Goal: Task Accomplishment & Management: Complete application form

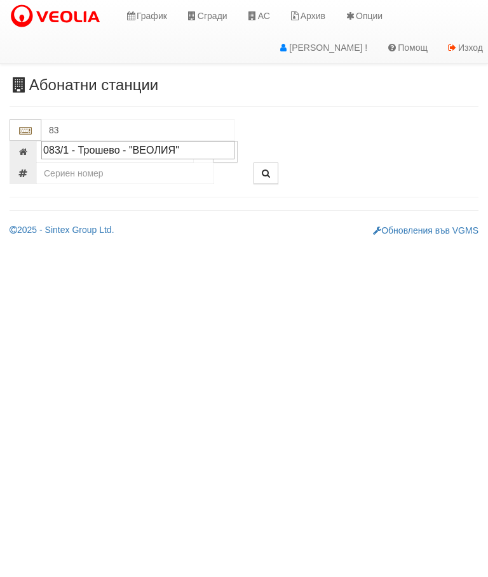
click at [147, 147] on div "083/1 - Трошево - "ВЕОЛИЯ"" at bounding box center [137, 150] width 189 height 15
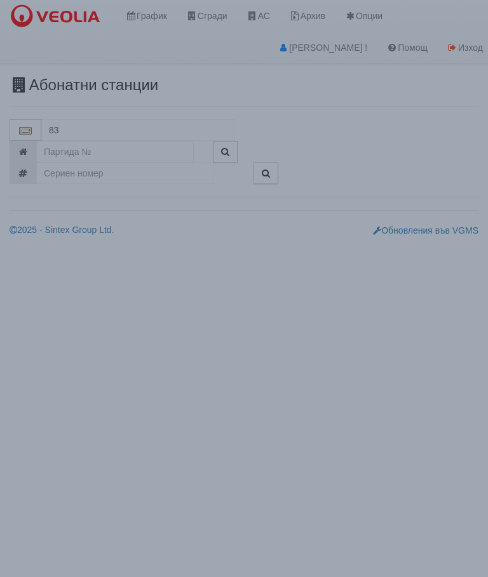
type input "083/1 - Трошево - "ВЕОЛИЯ""
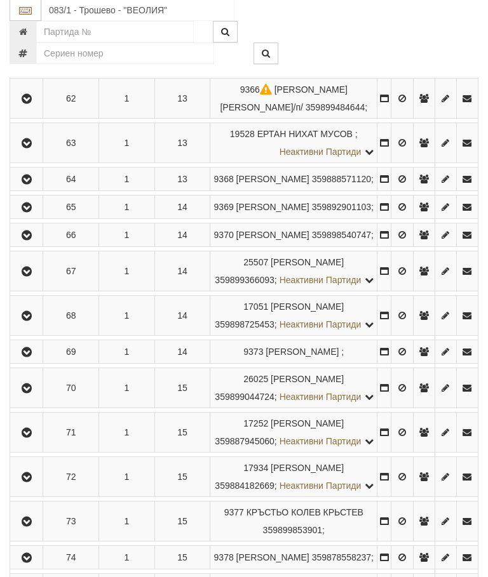
scroll to position [2503, 0]
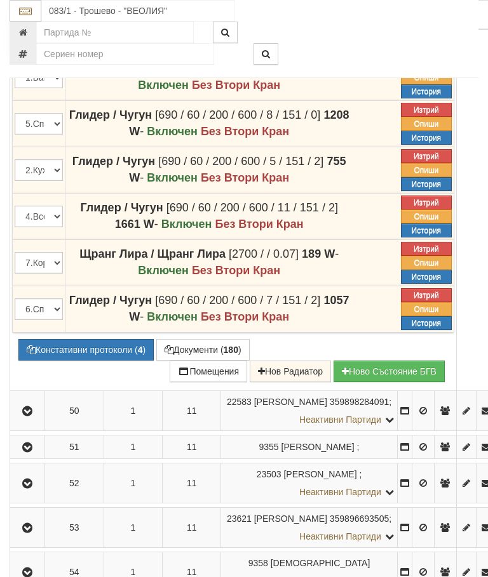
scroll to position [2250, 0]
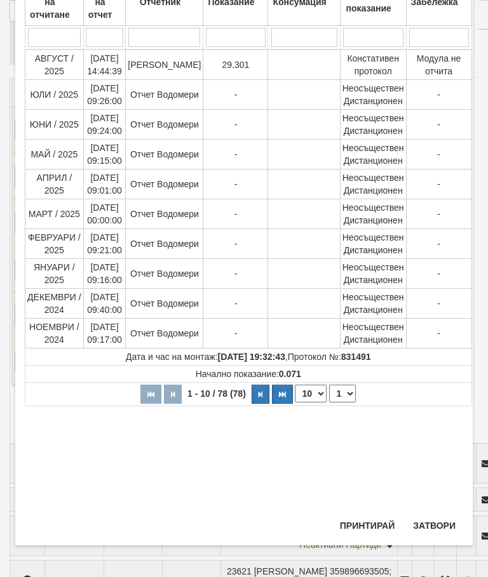
scroll to position [113, 0]
click at [438, 529] on button "Затвори" at bounding box center [434, 526] width 58 height 20
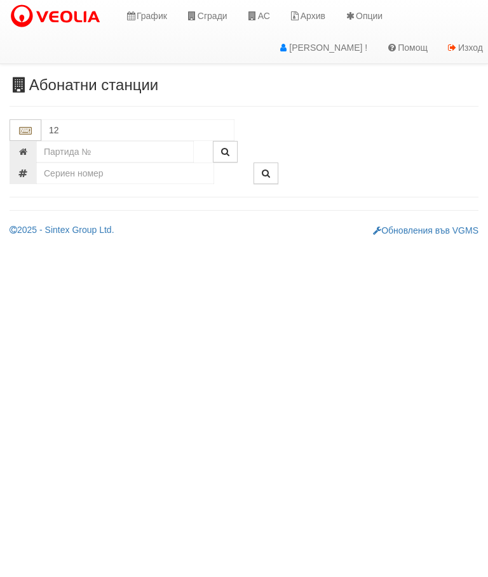
type input "1"
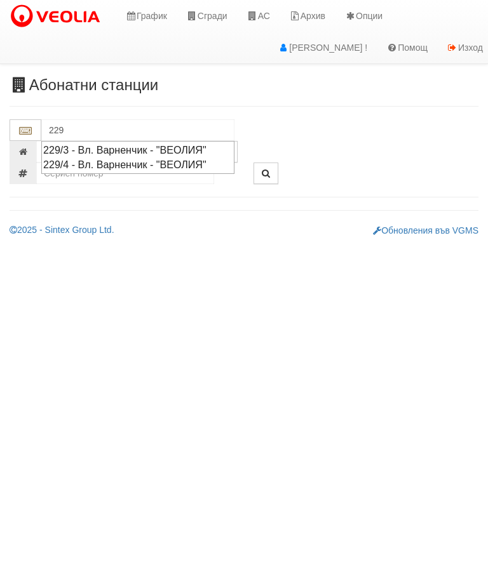
click at [150, 166] on div "229/4 - Вл. Варненчик - "ВЕОЛИЯ"" at bounding box center [137, 165] width 189 height 15
type input "229/4 - Вл. Варненчик - "ВЕОЛИЯ""
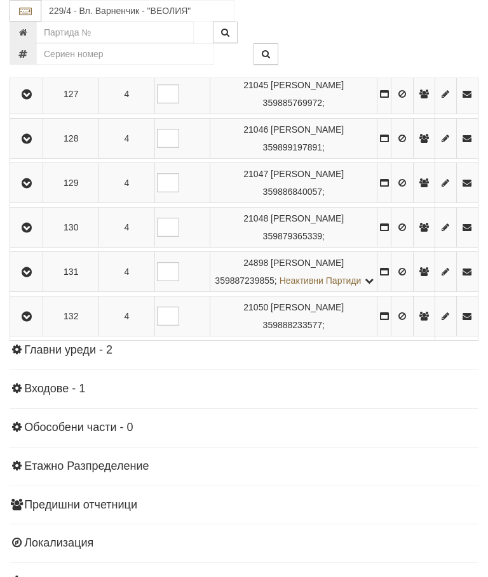
scroll to position [1197, 0]
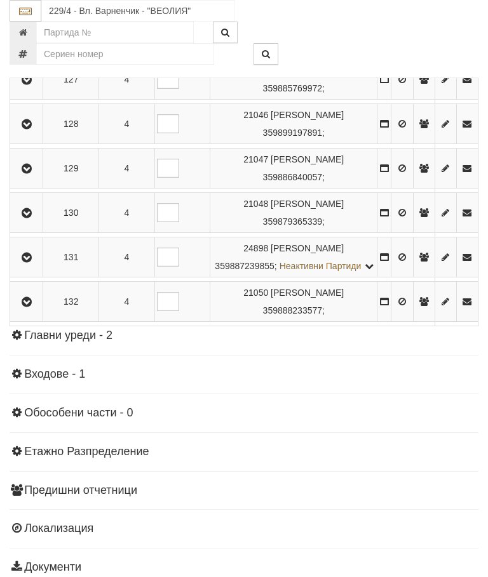
click at [26, 129] on icon "button" at bounding box center [26, 124] width 15 height 9
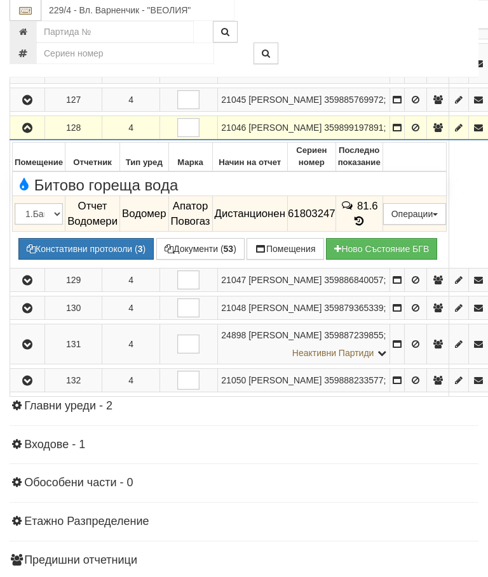
scroll to position [1021, 0]
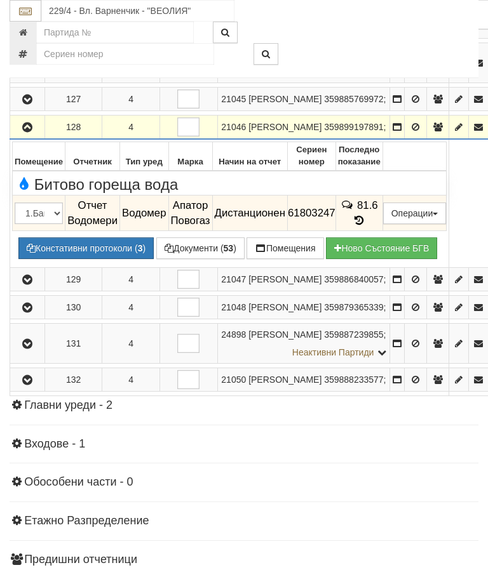
click at [20, 137] on button "button" at bounding box center [27, 127] width 30 height 19
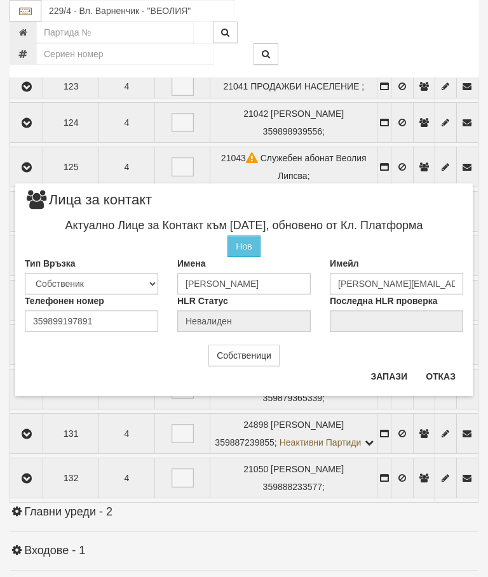
click at [446, 369] on button "Отказ" at bounding box center [440, 377] width 45 height 20
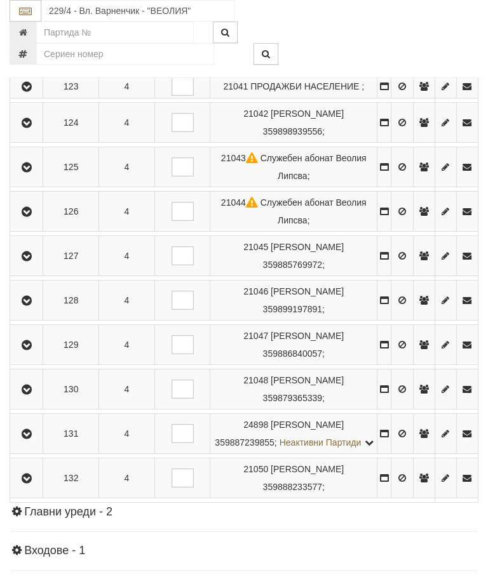
click at [30, 321] on td at bounding box center [26, 301] width 33 height 40
click at [32, 310] on button "button" at bounding box center [26, 300] width 29 height 19
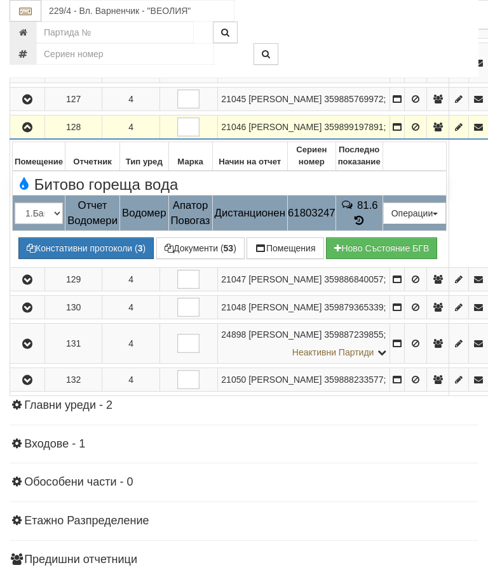
click at [0, 0] on button "Редакция / Протокол" at bounding box center [0, 0] width 0 height 0
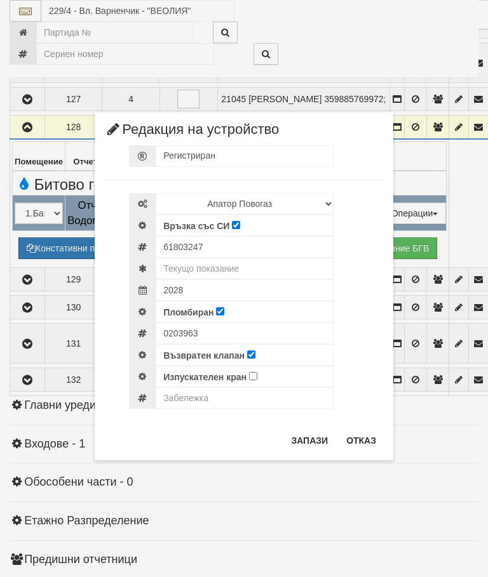
click at [466, 38] on div "× Редакция на устройство Регистриран Избери Марка и модел Апатор Повогаз Друг К…" at bounding box center [244, 230] width 476 height 461
click at [362, 440] on button "Отказ" at bounding box center [361, 441] width 45 height 20
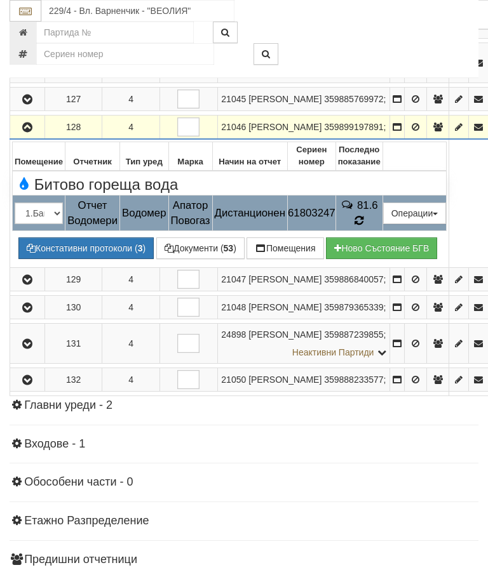
click at [364, 227] on icon at bounding box center [359, 220] width 10 height 11
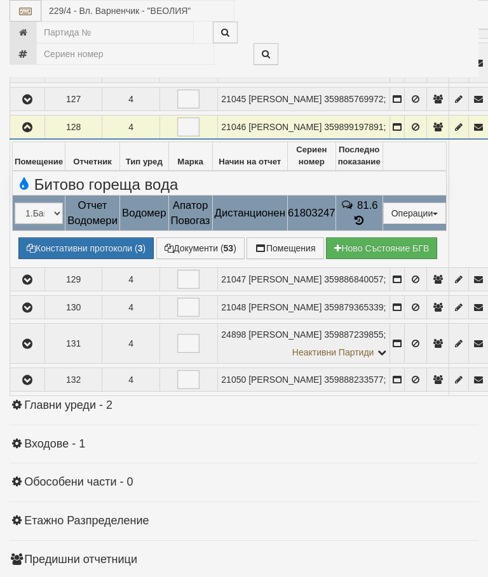
select select "10"
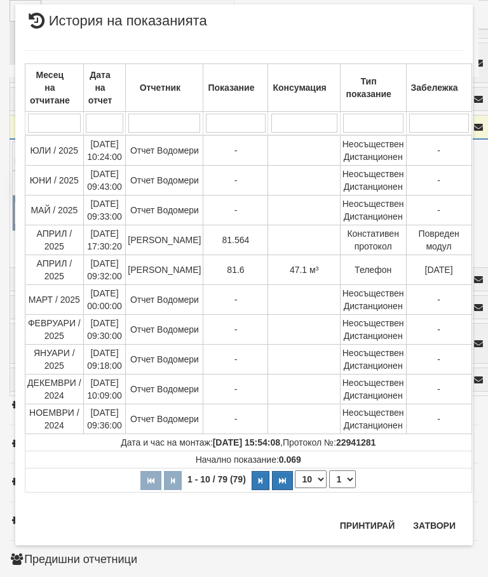
scroll to position [1066, 0]
click at [340, 478] on select "1 2 3 4 5 6 7 8" at bounding box center [342, 480] width 27 height 18
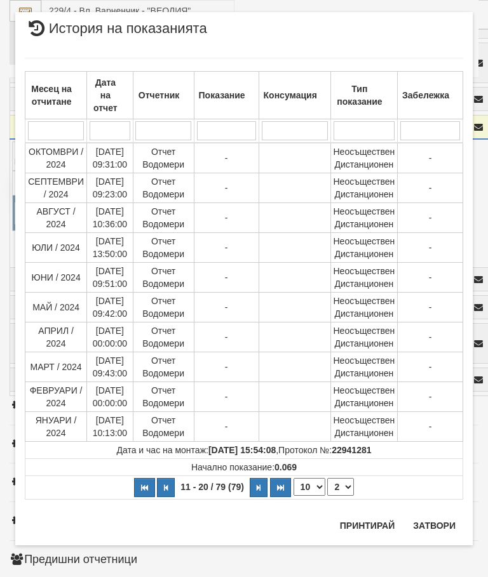
scroll to position [0, 0]
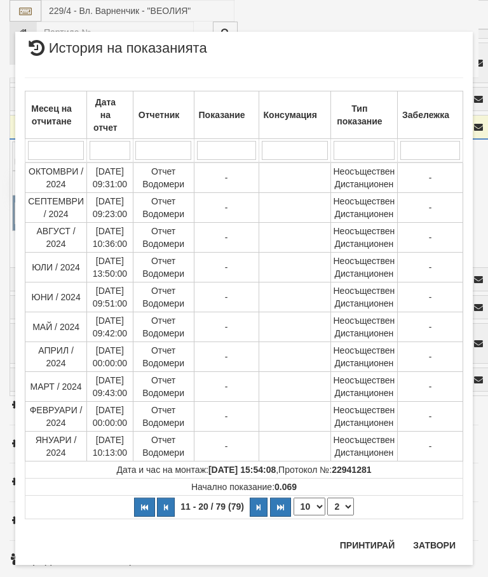
click at [342, 510] on select "1 2 3 4 5 6 7 8" at bounding box center [340, 507] width 27 height 18
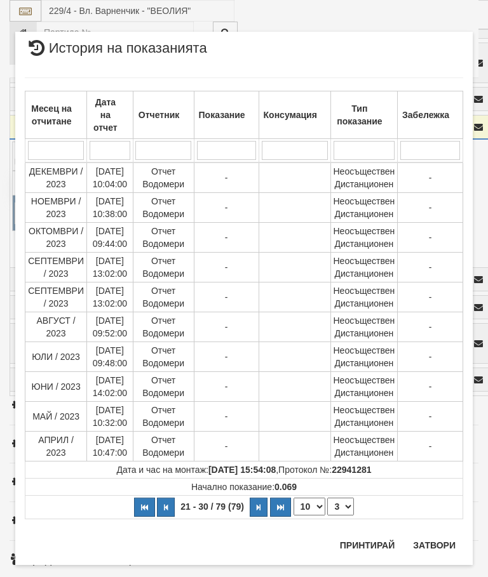
click at [346, 504] on select "1 2 3 4 5 6 7 8" at bounding box center [340, 507] width 27 height 18
select select "4"
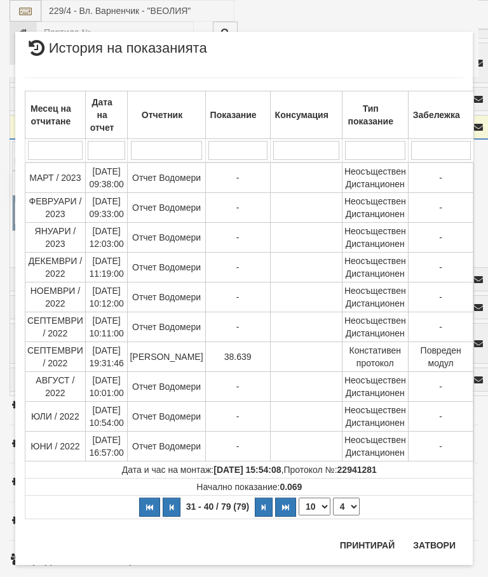
click at [436, 542] on button "Затвори" at bounding box center [434, 545] width 58 height 20
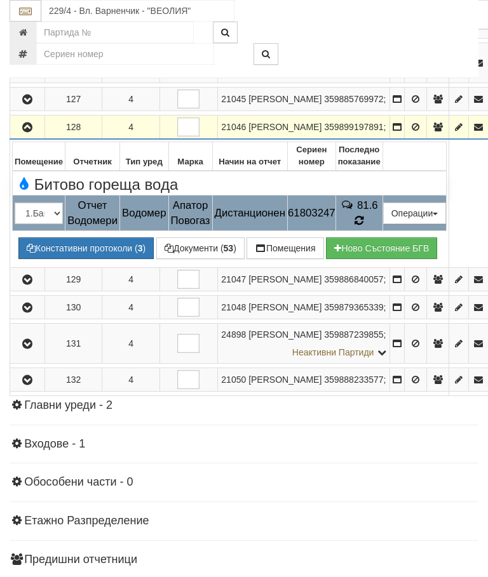
click at [364, 227] on icon at bounding box center [359, 220] width 10 height 11
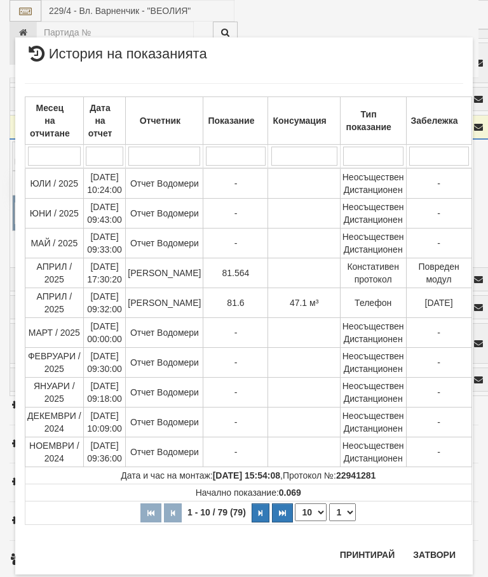
scroll to position [1065, 0]
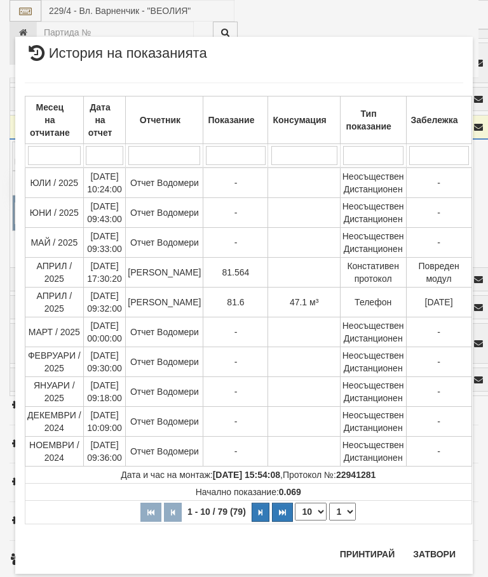
click at [426, 557] on button "Затвори" at bounding box center [434, 554] width 58 height 20
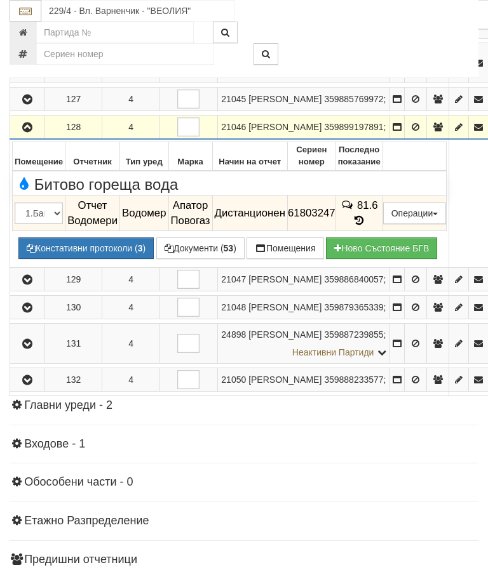
click at [0, 0] on button "Редакция / Протокол" at bounding box center [0, 0] width 0 height 0
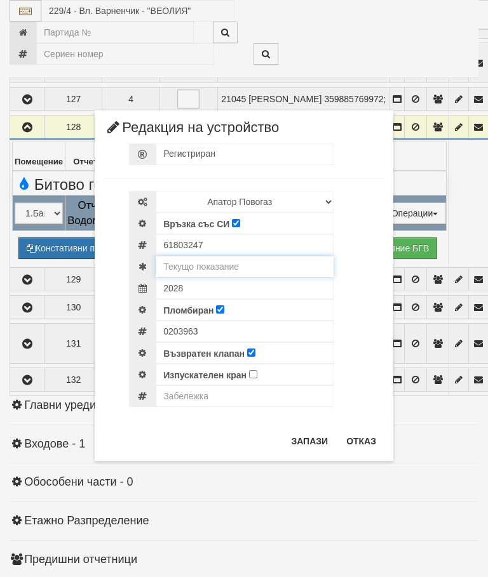
click at [226, 266] on input "text" at bounding box center [245, 267] width 178 height 22
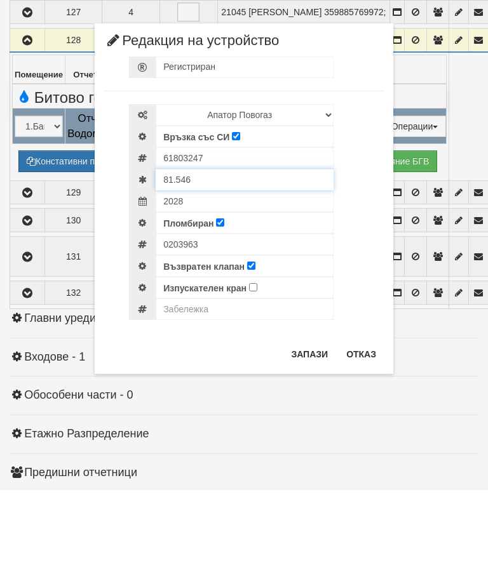
type input "81.546"
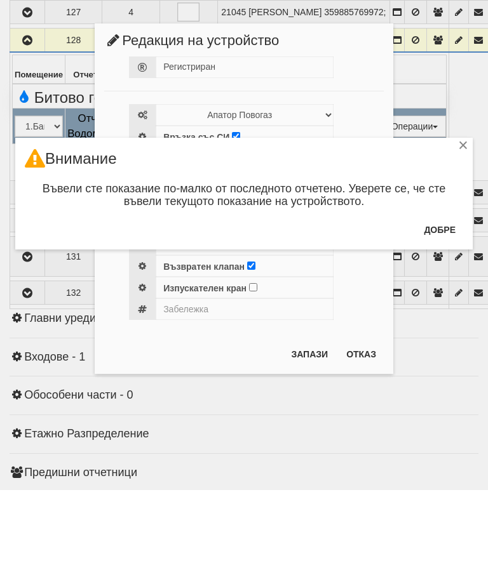
scroll to position [1244, 1]
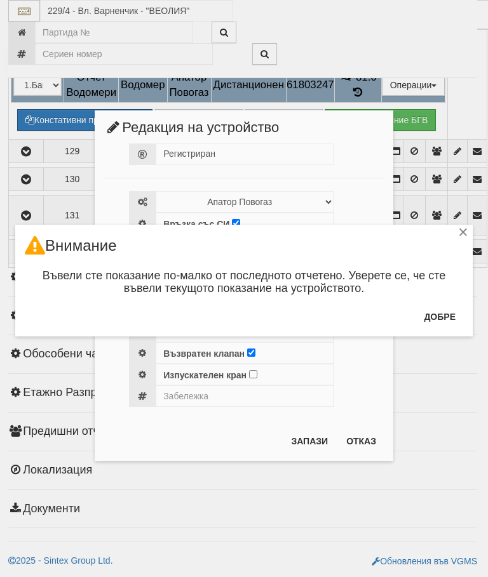
click at [450, 316] on button "Добре" at bounding box center [439, 317] width 47 height 20
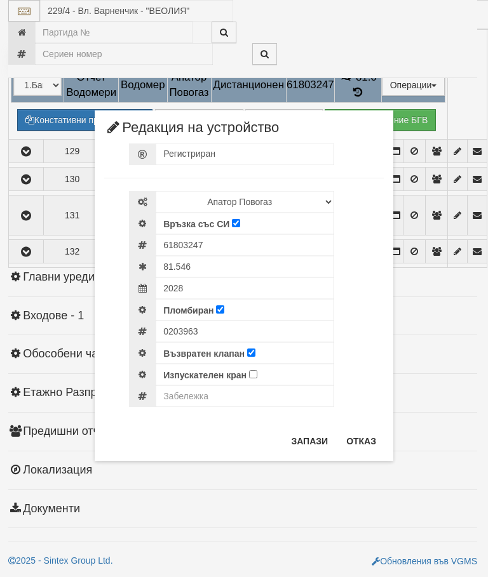
click at [364, 438] on button "Отказ" at bounding box center [361, 441] width 45 height 20
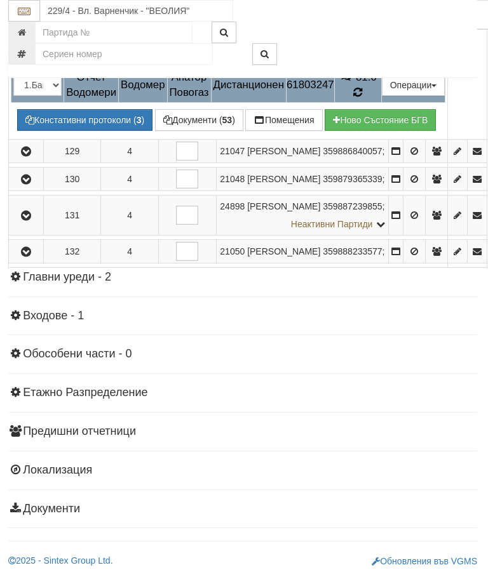
click at [362, 87] on icon at bounding box center [357, 92] width 9 height 11
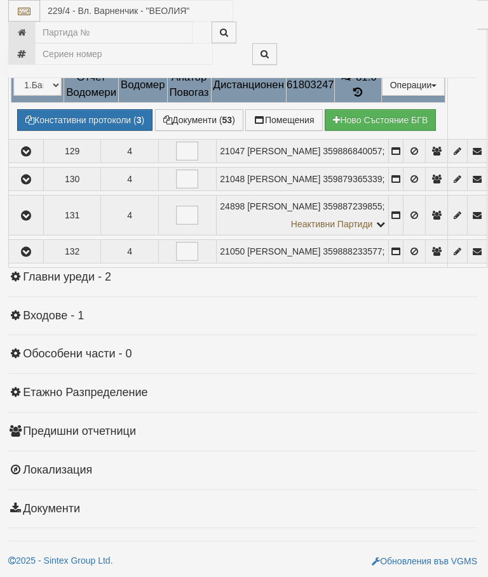
select select "10"
select select "1"
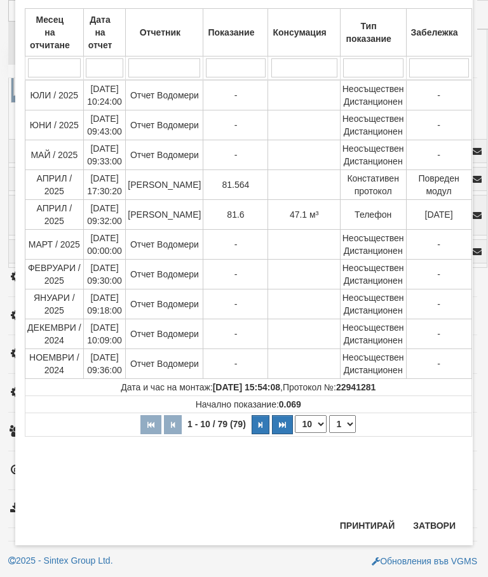
scroll to position [478, 0]
click at [436, 522] on button "Затвори" at bounding box center [434, 526] width 58 height 20
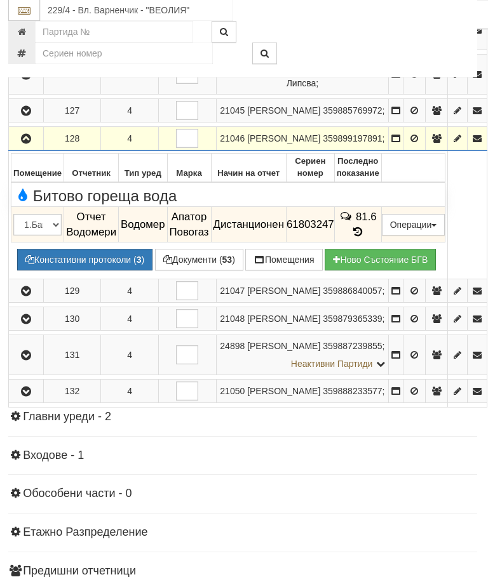
scroll to position [1009, 1]
click at [0, 0] on button "Редакция / Протокол" at bounding box center [0, 0] width 0 height 0
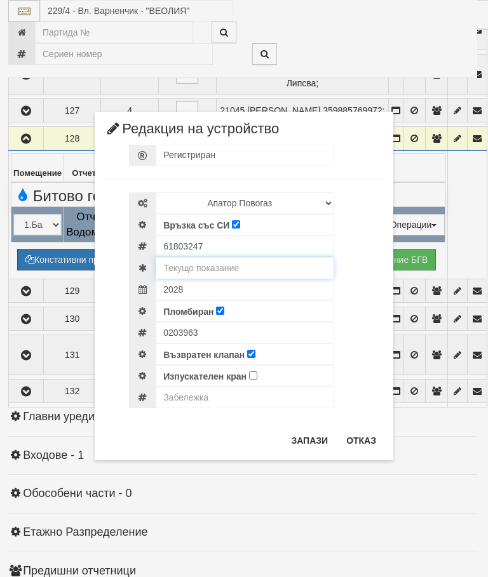
click at [237, 269] on input "text" at bounding box center [245, 268] width 178 height 22
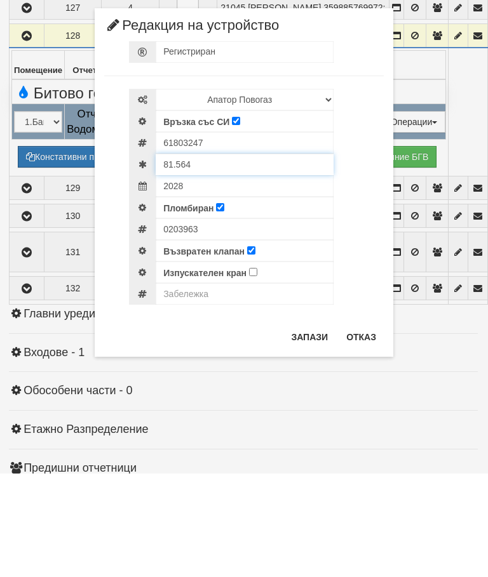
type input "81.564"
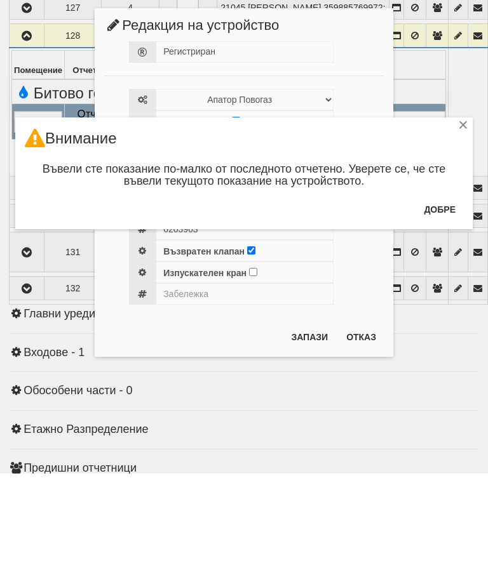
scroll to position [1113, 1]
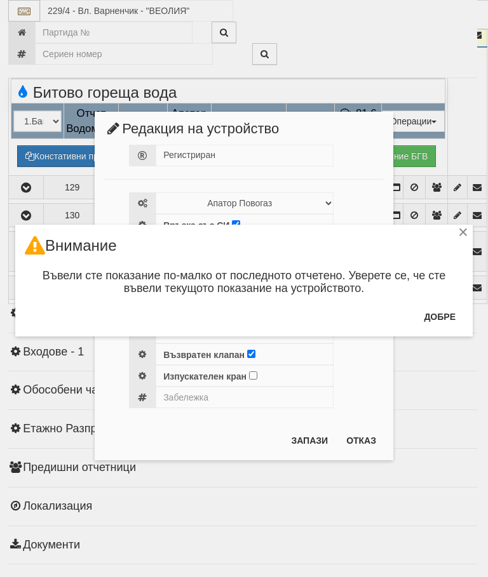
click at [447, 309] on button "Добре" at bounding box center [439, 317] width 47 height 20
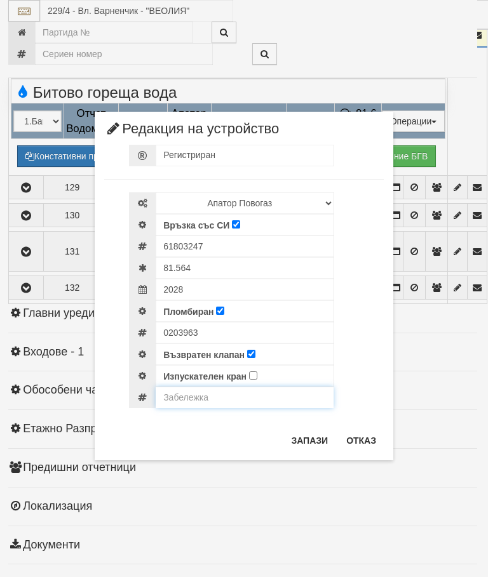
click at [197, 395] on input "text" at bounding box center [245, 398] width 178 height 22
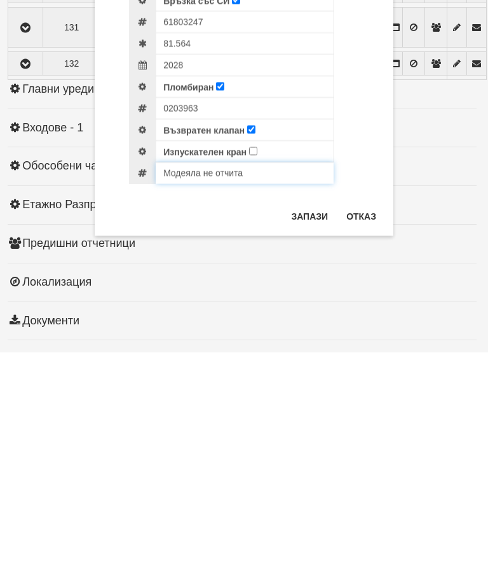
type input "Mодеяла не отчита"
click at [319, 431] on button "Запази" at bounding box center [309, 441] width 52 height 20
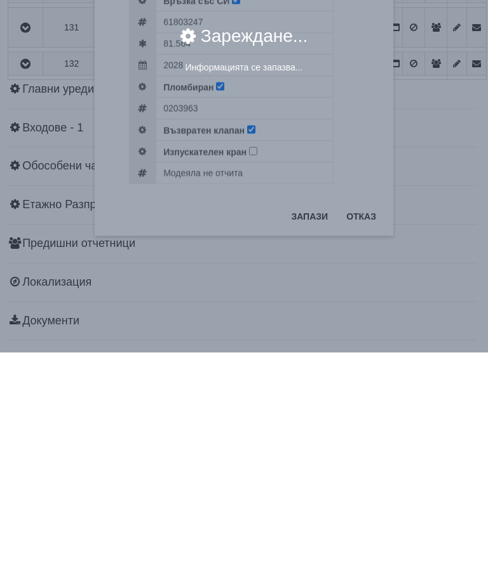
scroll to position [1292, 3]
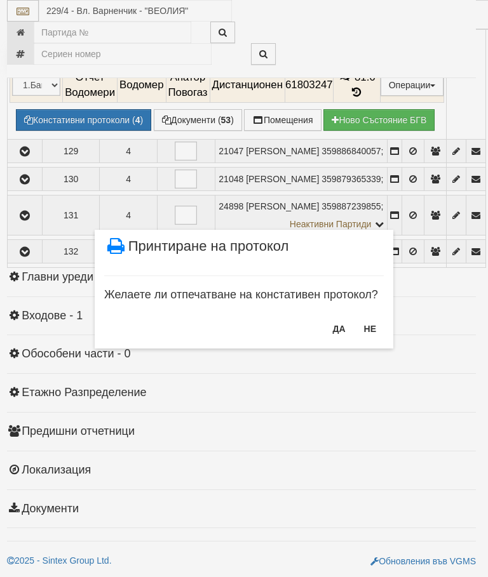
click at [373, 325] on button "НЕ" at bounding box center [369, 329] width 27 height 20
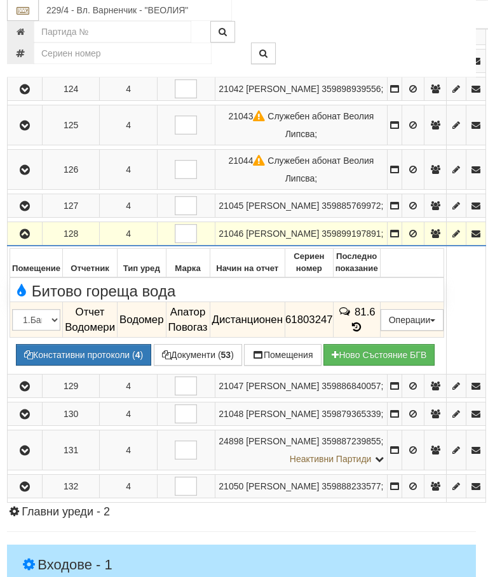
scroll to position [872, 2]
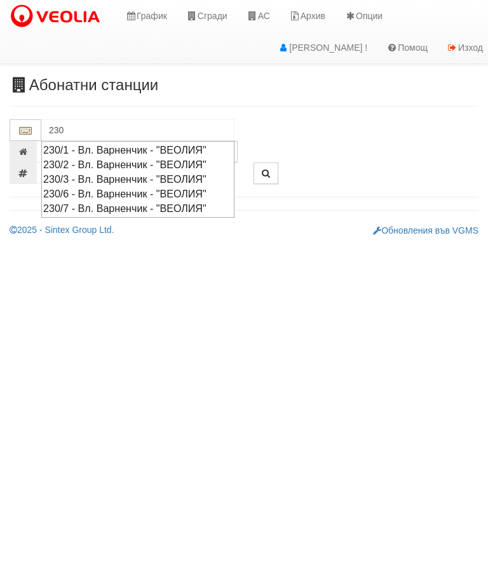
click at [146, 203] on div "230/7 - Вл. Варненчик - "ВЕОЛИЯ"" at bounding box center [137, 208] width 189 height 15
type input "230/7 - Вл. Варненчик - "ВЕОЛИЯ""
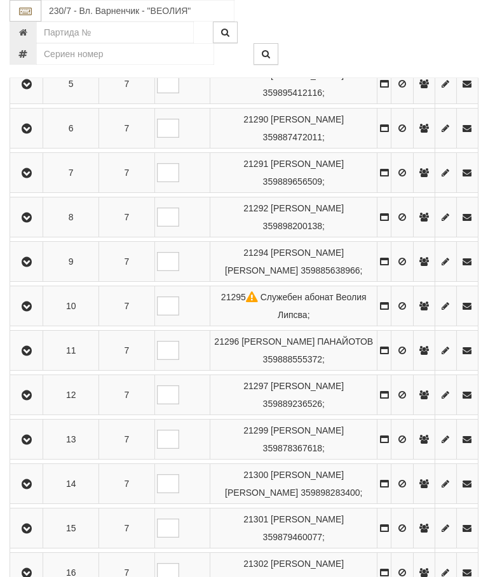
scroll to position [591, 0]
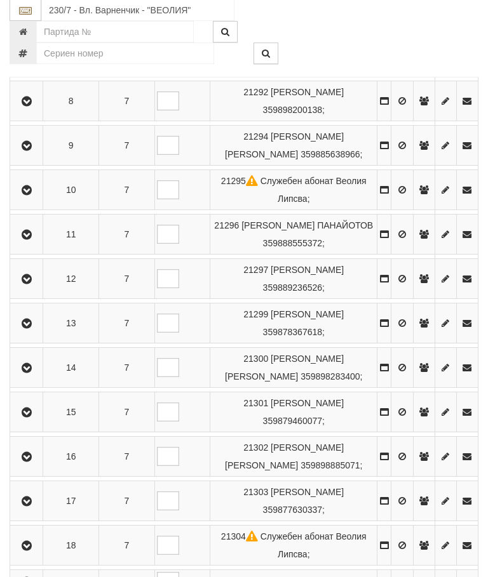
click at [36, 333] on button "button" at bounding box center [26, 323] width 29 height 19
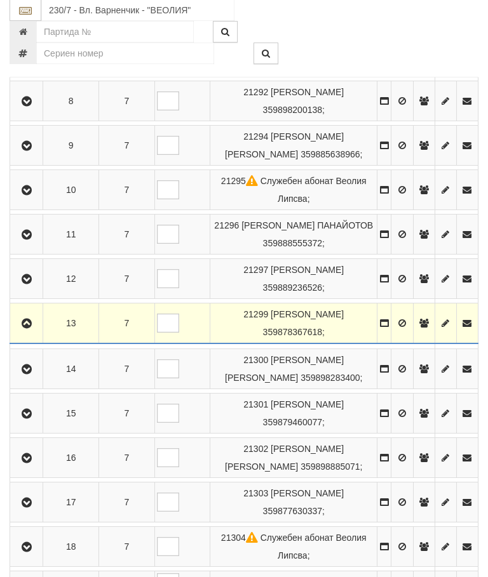
scroll to position [591, 0]
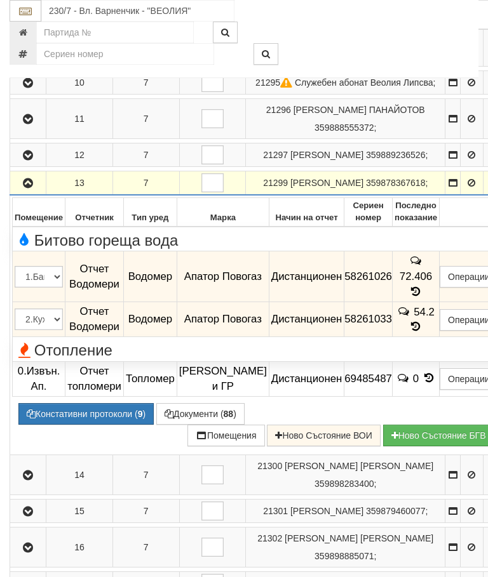
click at [0, 0] on button "Редакция / Протокол" at bounding box center [0, 0] width 0 height 0
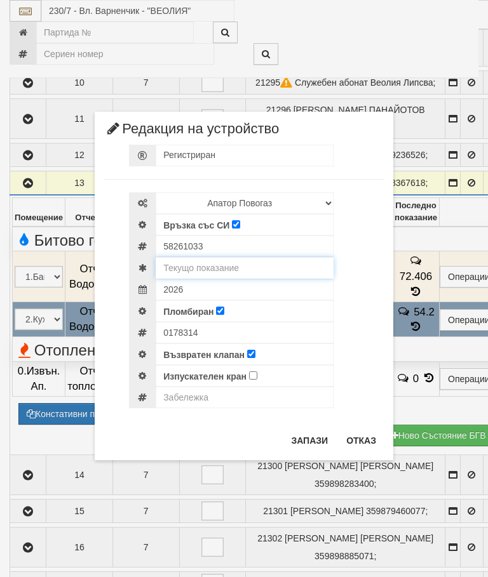
click at [228, 264] on input "text" at bounding box center [245, 268] width 178 height 22
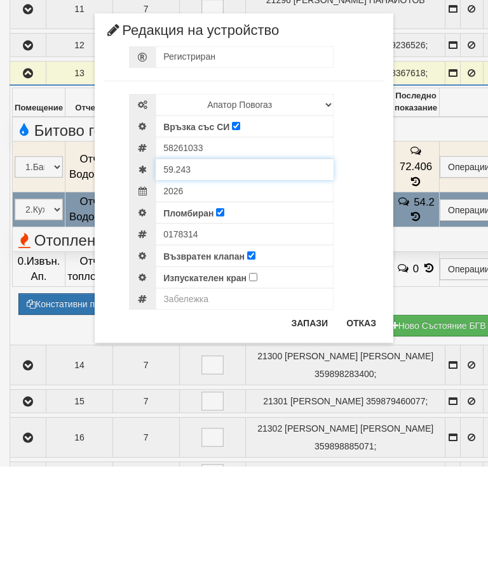
type input "59.243"
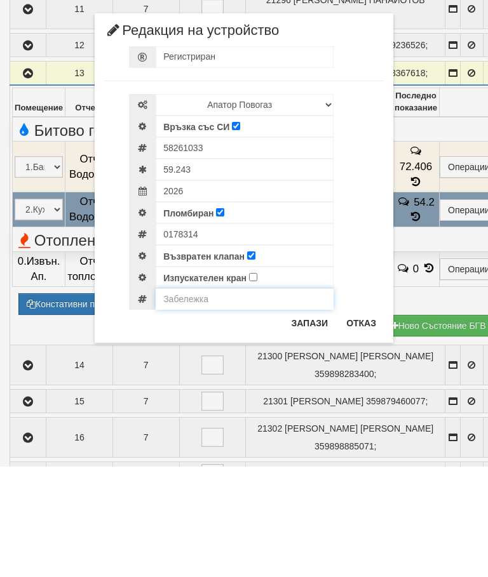
click at [205, 399] on input "text" at bounding box center [245, 410] width 178 height 22
type input "Модула не отчита"
click at [316, 424] on button "Запази" at bounding box center [309, 434] width 52 height 20
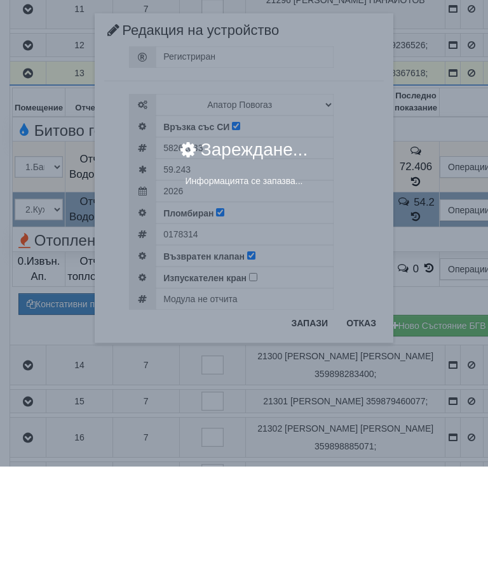
scroll to position [702, 0]
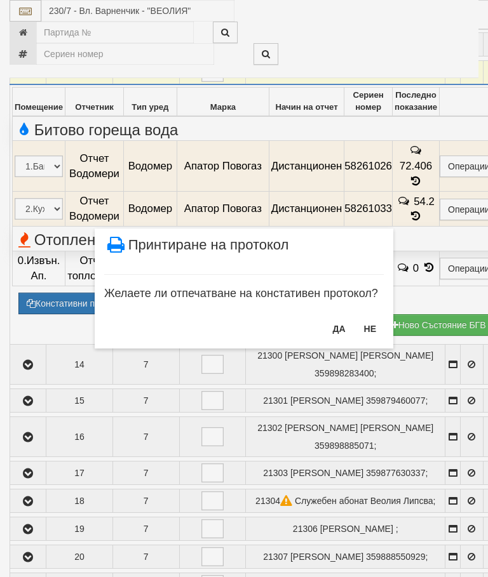
click at [372, 330] on button "НЕ" at bounding box center [369, 329] width 27 height 20
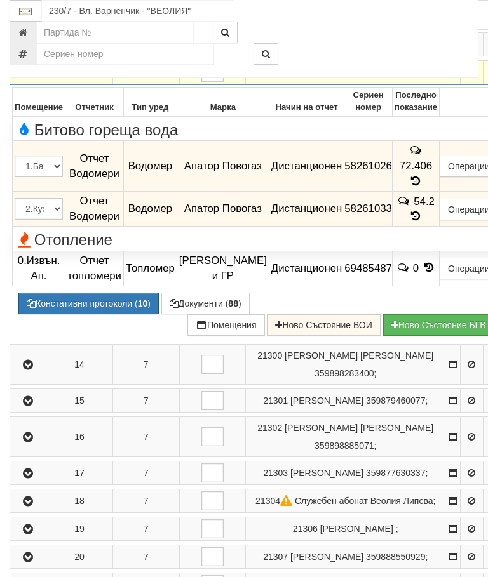
click at [36, 82] on button "button" at bounding box center [28, 72] width 32 height 19
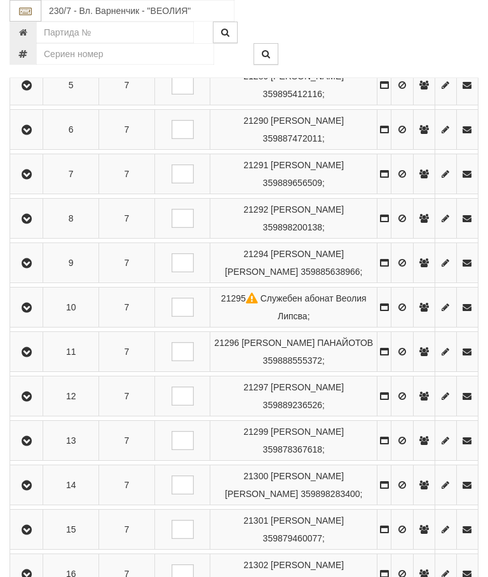
scroll to position [474, 0]
click at [33, 227] on button "button" at bounding box center [26, 217] width 29 height 19
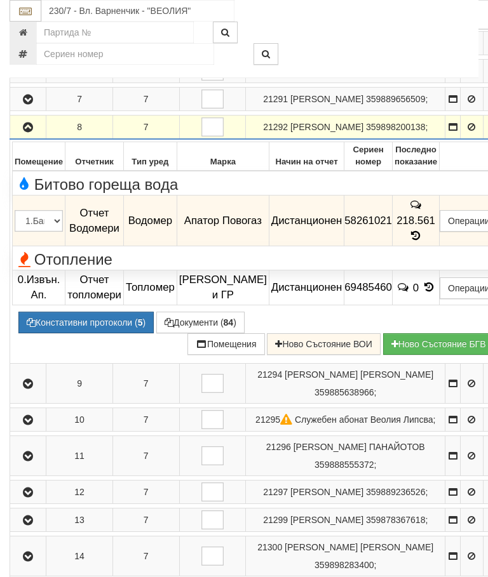
click at [0, 0] on button "Дистанционен модул" at bounding box center [0, 0] width 0 height 0
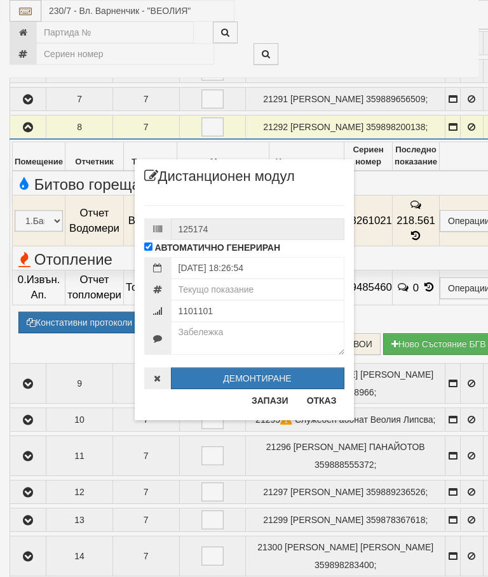
click at [328, 401] on button "Отказ" at bounding box center [321, 401] width 45 height 20
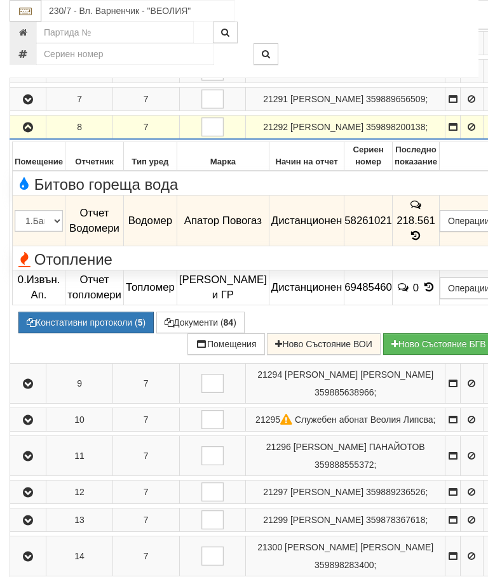
click at [0, 0] on button "Редакция / Протокол" at bounding box center [0, 0] width 0 height 0
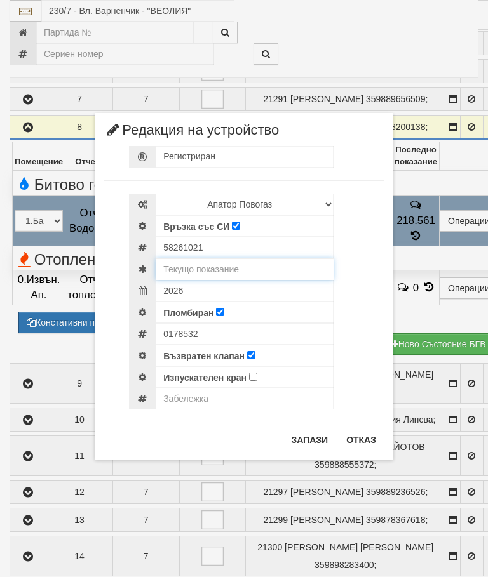
click at [231, 262] on input "text" at bounding box center [245, 270] width 178 height 22
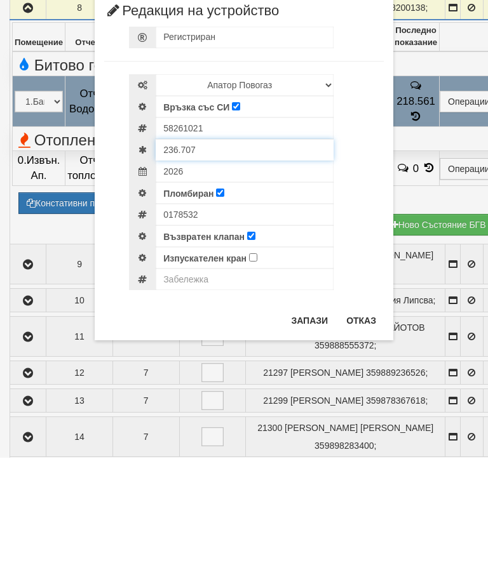
type input "236.707"
click at [204, 388] on input "text" at bounding box center [245, 399] width 178 height 22
type input "Модула не отчита"
click at [304, 430] on button "Запази" at bounding box center [309, 440] width 52 height 20
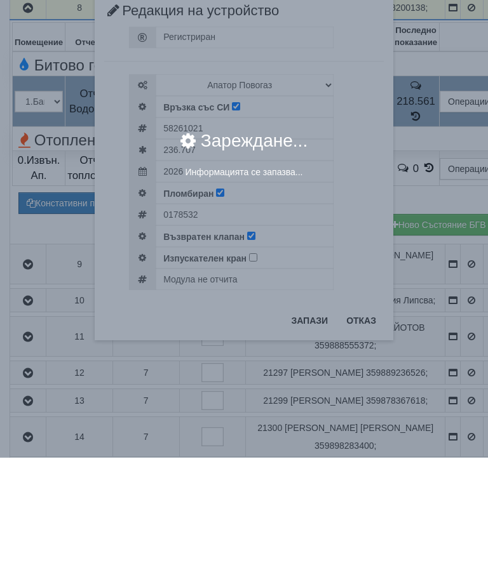
scroll to position [594, 0]
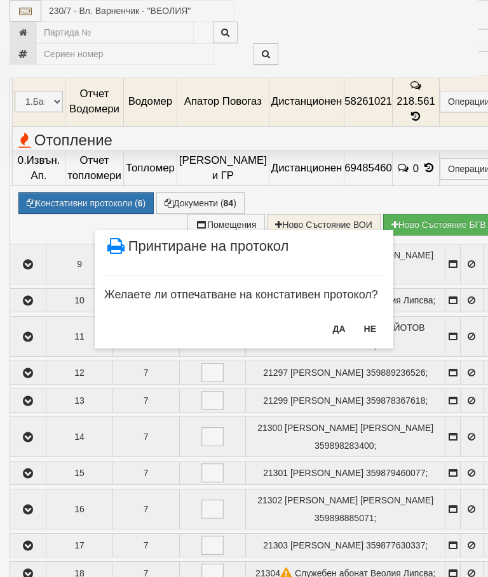
click at [374, 330] on button "НЕ" at bounding box center [369, 329] width 27 height 20
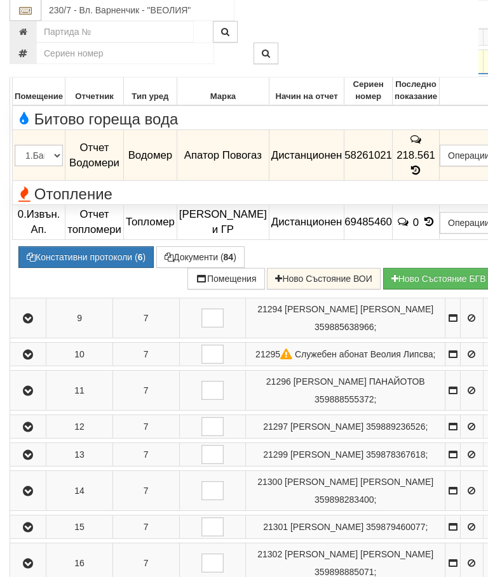
click at [34, 67] on icon "button" at bounding box center [27, 62] width 15 height 9
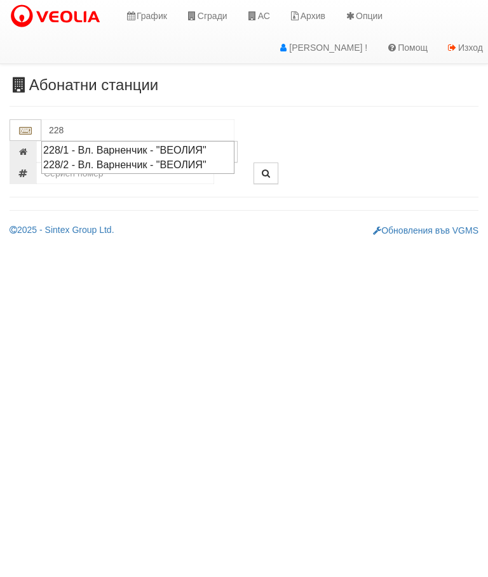
click at [149, 163] on div "228/2 - Вл. Варненчик - "ВЕОЛИЯ"" at bounding box center [137, 165] width 189 height 15
type input "228/2 - Вл. Варненчик - "ВЕОЛИЯ""
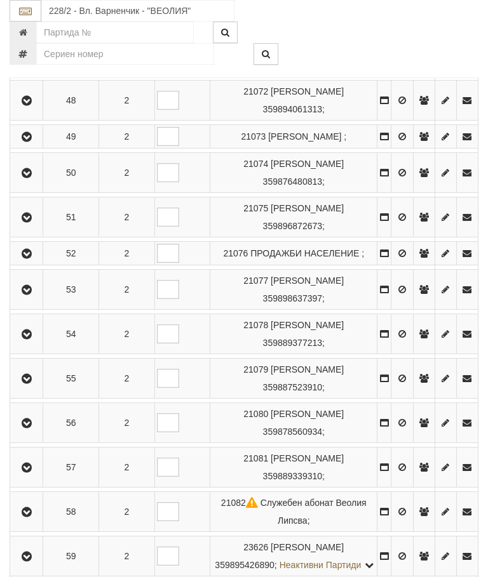
scroll to position [756, 0]
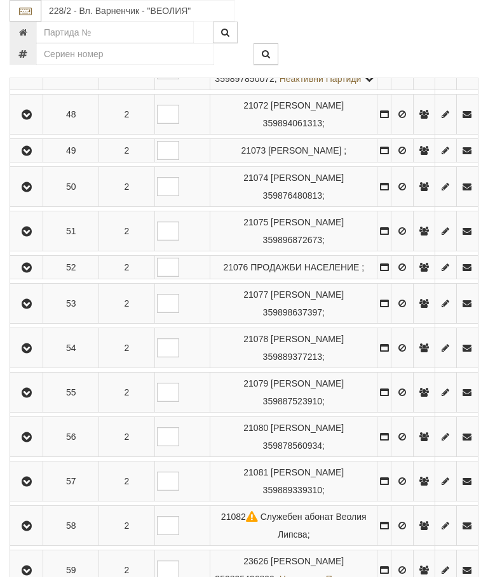
click at [28, 309] on icon "button" at bounding box center [26, 304] width 15 height 9
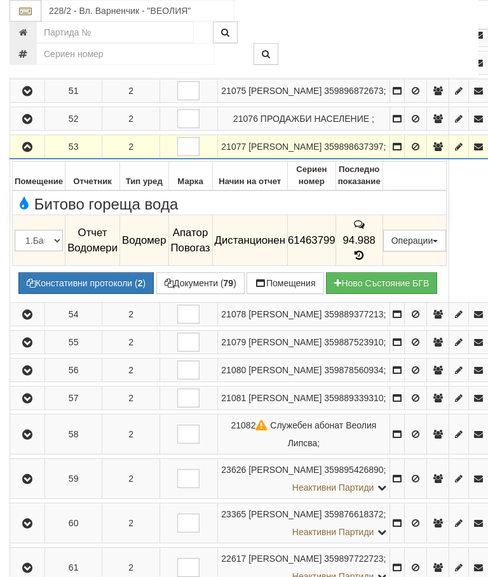
click at [0, 0] on button "Дистанционен модул" at bounding box center [0, 0] width 0 height 0
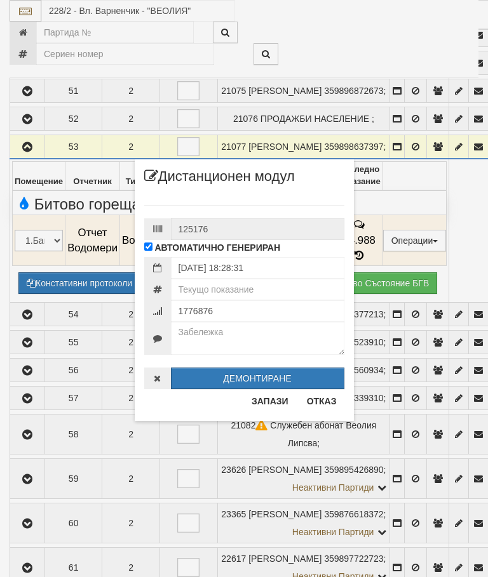
click at [330, 403] on button "Отказ" at bounding box center [321, 401] width 45 height 20
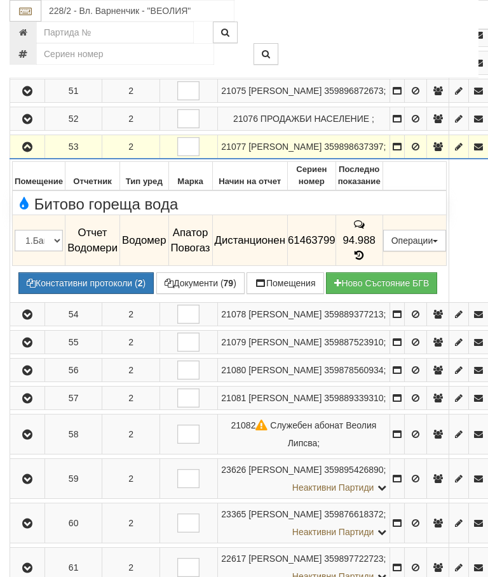
click at [0, 0] on button "Редакция / Протокол" at bounding box center [0, 0] width 0 height 0
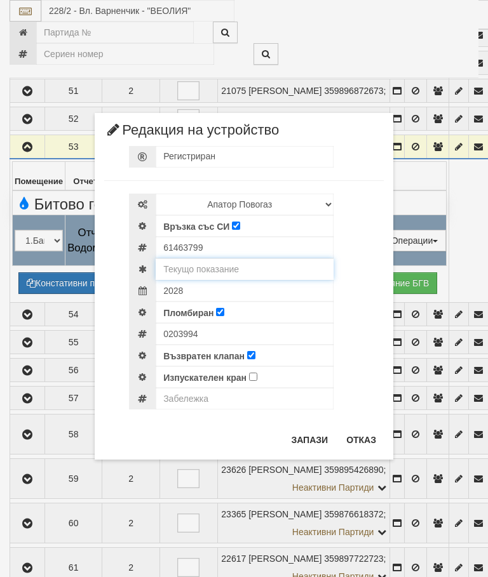
click at [229, 262] on input "text" at bounding box center [245, 270] width 178 height 22
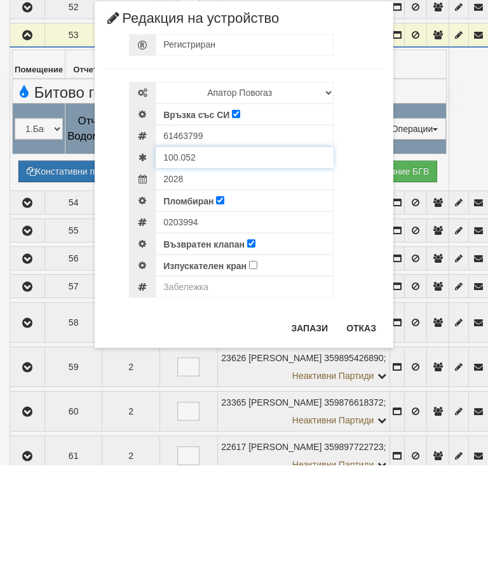
type input "100.052"
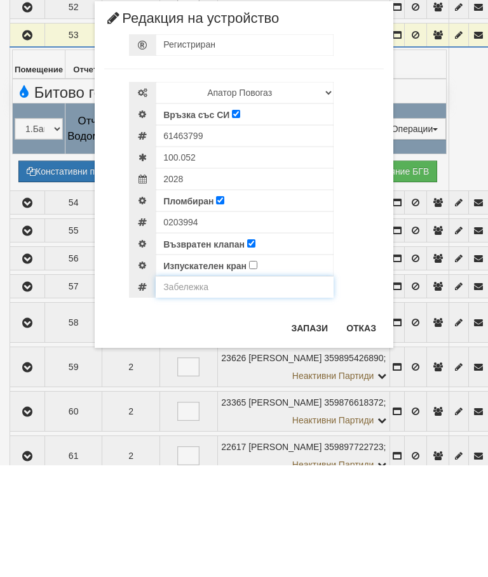
click at [198, 388] on input "text" at bounding box center [245, 399] width 178 height 22
type input "Mодумат не отчита"
click at [316, 430] on button "Запази" at bounding box center [309, 440] width 52 height 20
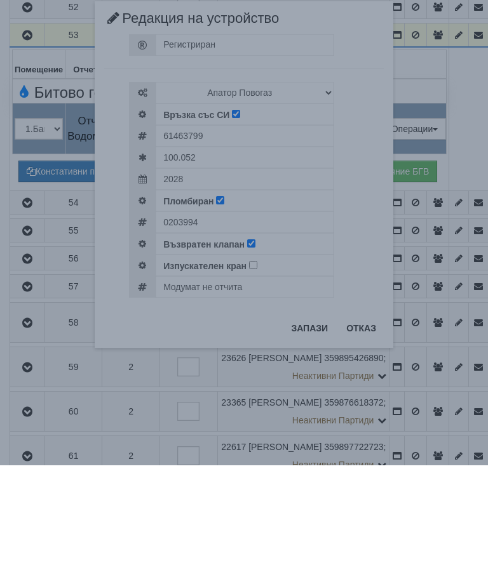
scroll to position [868, 0]
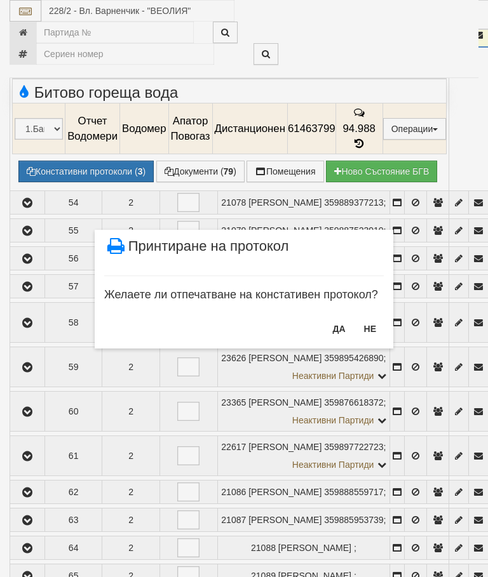
click at [369, 323] on button "НЕ" at bounding box center [369, 329] width 27 height 20
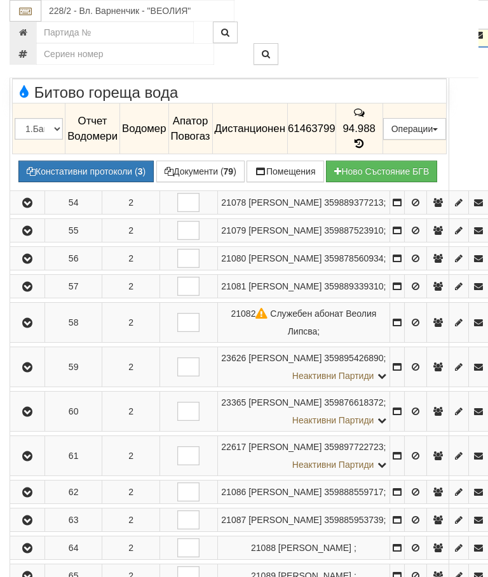
click at [34, 44] on button "button" at bounding box center [27, 34] width 30 height 19
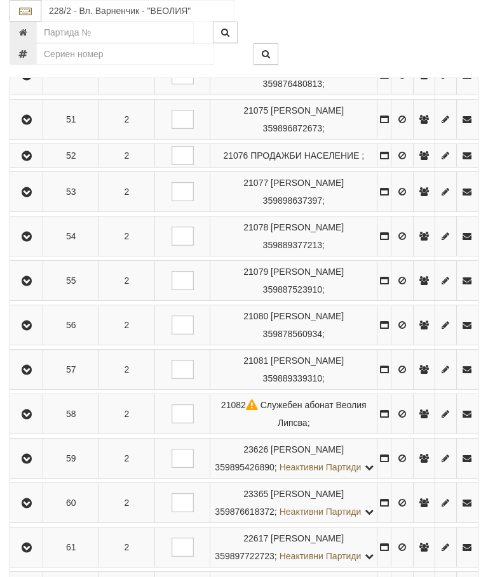
click at [32, 375] on icon "button" at bounding box center [26, 370] width 15 height 9
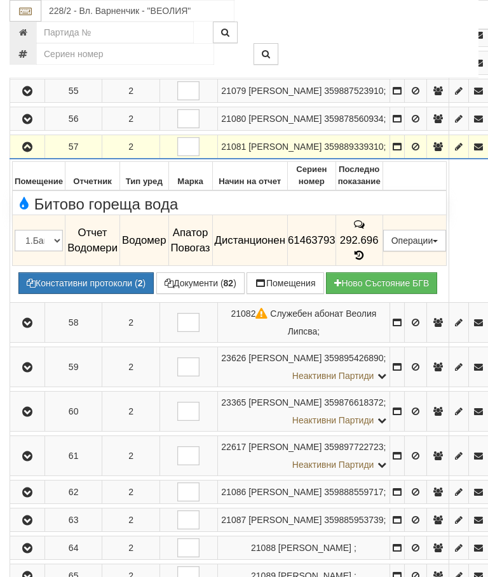
click at [0, 0] on button "Редакция / Протокол" at bounding box center [0, 0] width 0 height 0
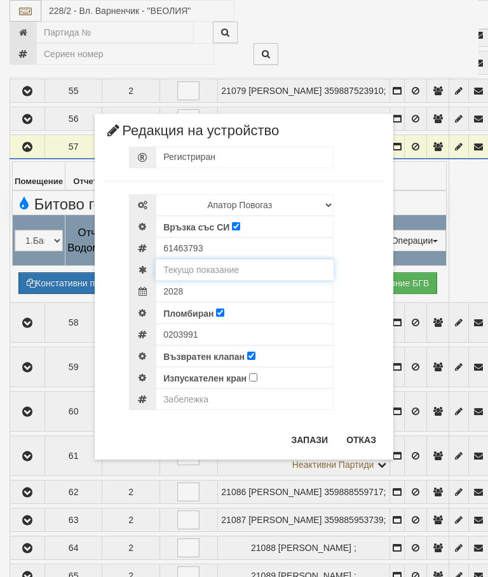
click at [238, 272] on input "text" at bounding box center [245, 270] width 178 height 22
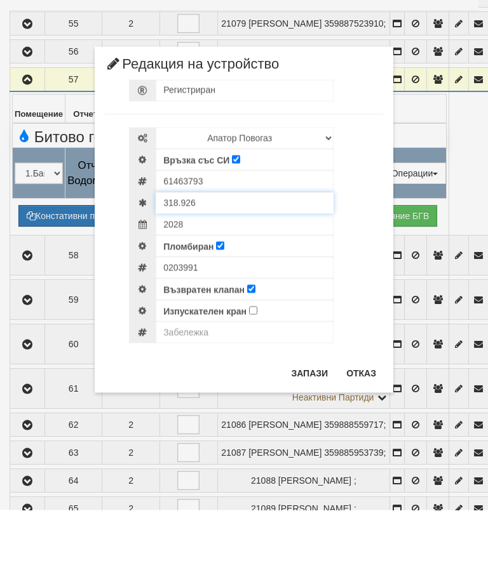
type input "318.926"
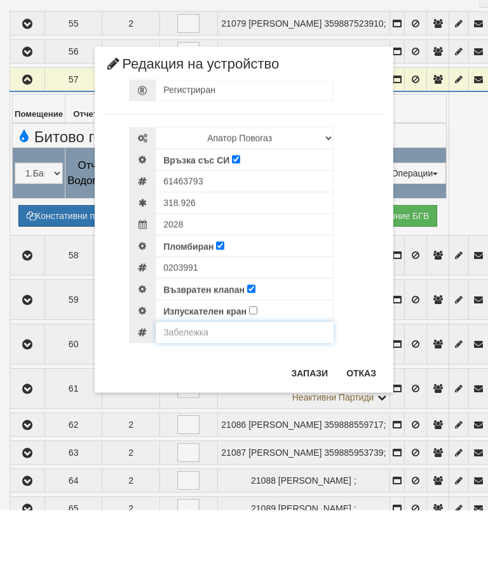
click at [202, 389] on input "text" at bounding box center [245, 400] width 178 height 22
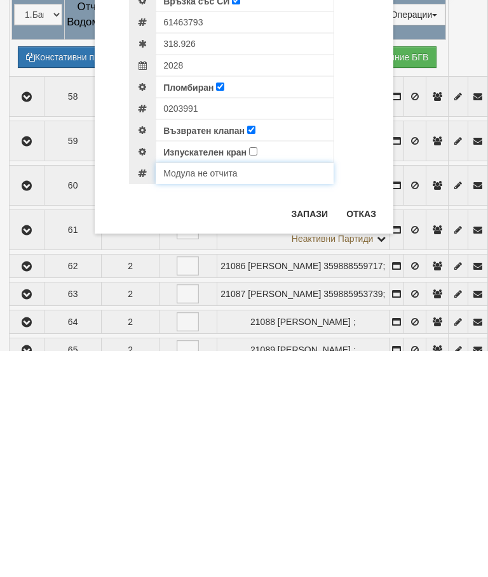
type input "Модула не отчита"
click at [309, 430] on button "Запази" at bounding box center [309, 440] width 52 height 20
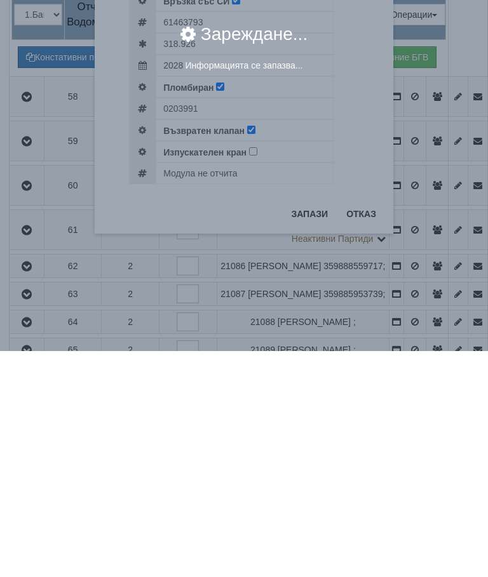
scroll to position [1094, 1]
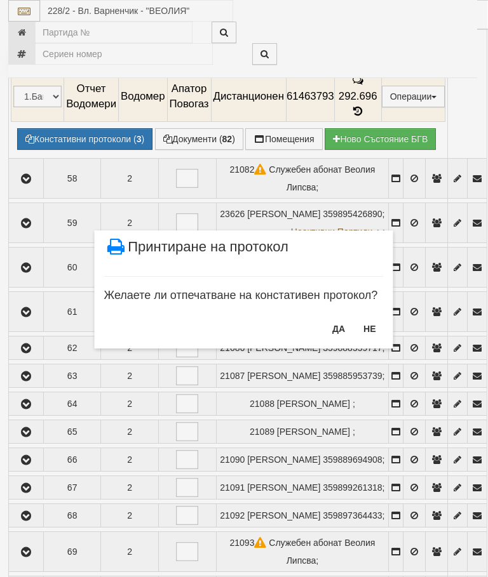
click at [378, 321] on button "НЕ" at bounding box center [369, 329] width 27 height 20
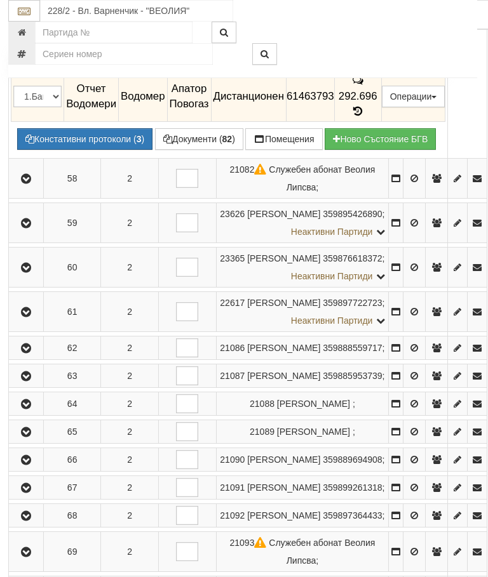
click at [28, 8] on icon "button" at bounding box center [25, 3] width 15 height 9
